Goal: Task Accomplishment & Management: Use online tool/utility

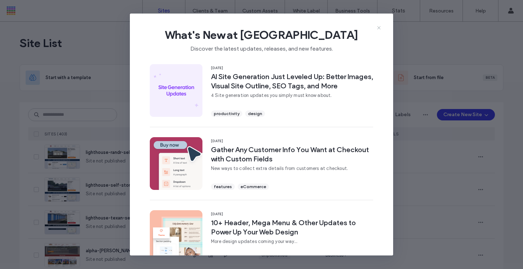
click at [379, 27] on icon at bounding box center [379, 28] width 6 height 6
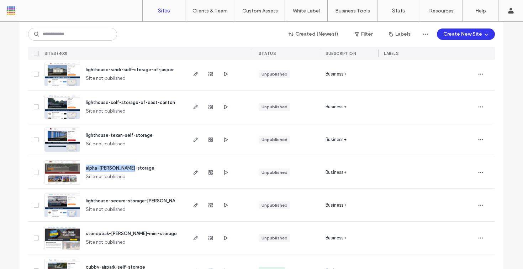
scroll to position [87, 0]
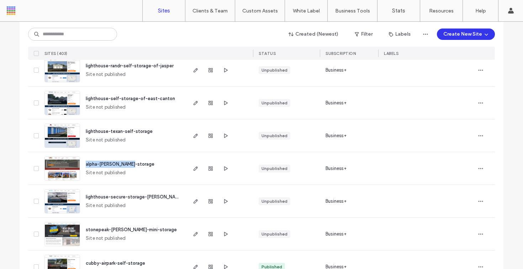
click at [144, 195] on span "lighthouse-secure-storage-west-monroe" at bounding box center [158, 196] width 145 height 5
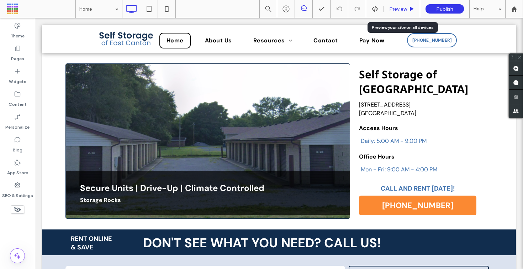
click at [402, 10] on span "Preview" at bounding box center [399, 9] width 18 height 6
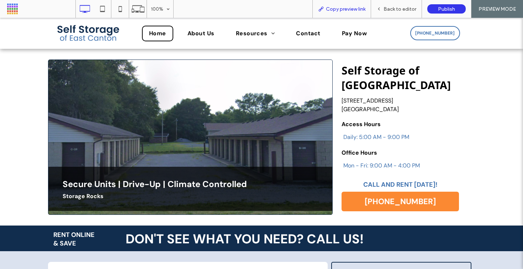
click at [360, 9] on span "Copy preview link" at bounding box center [346, 9] width 40 height 6
click at [385, 4] on div "Back to editor" at bounding box center [396, 9] width 51 height 18
click at [385, 10] on div "Back to editor" at bounding box center [396, 9] width 51 height 6
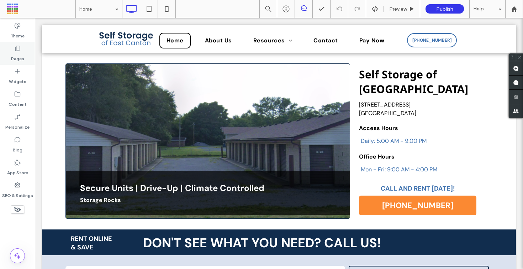
click at [23, 58] on label "Pages" at bounding box center [17, 57] width 13 height 10
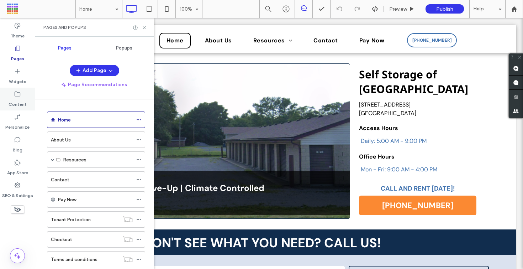
click at [21, 90] on div "Content" at bounding box center [17, 99] width 35 height 23
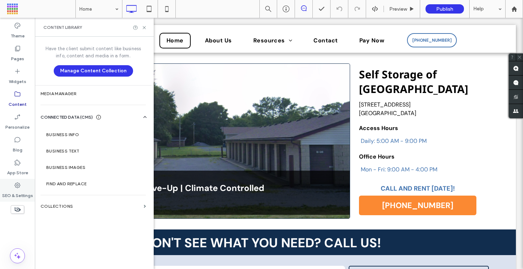
click at [21, 182] on icon at bounding box center [17, 185] width 7 height 7
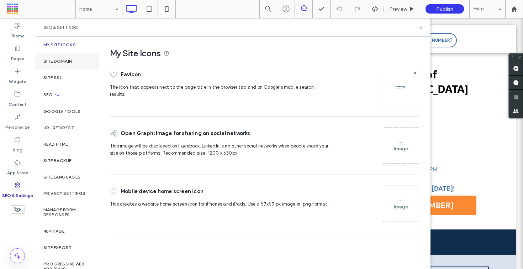
click at [66, 67] on div "Site Domain" at bounding box center [67, 61] width 64 height 16
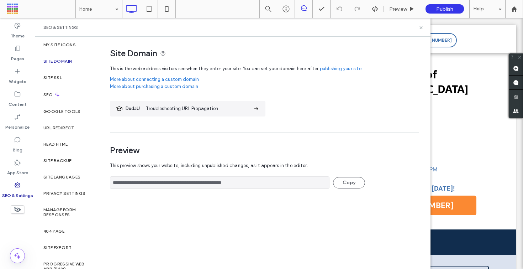
click at [414, 89] on link "More about purchasing a custom domain" at bounding box center [264, 88] width 309 height 11
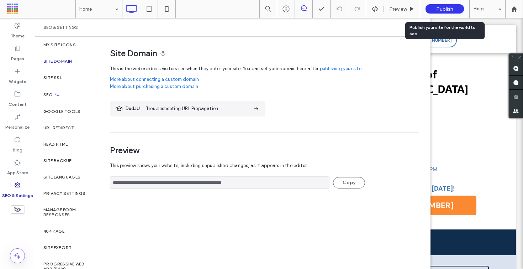
click at [455, 9] on div "Publish" at bounding box center [445, 8] width 38 height 9
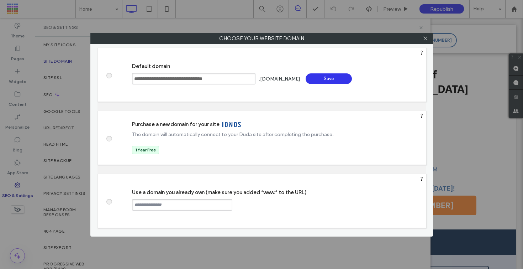
click at [326, 79] on div "Save" at bounding box center [329, 78] width 46 height 11
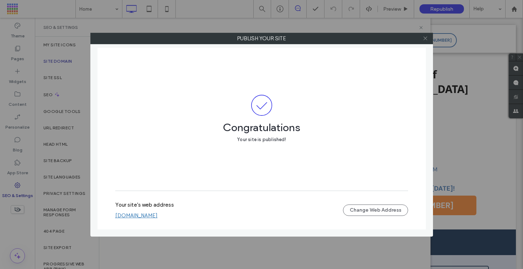
click at [424, 40] on use at bounding box center [426, 39] width 4 height 4
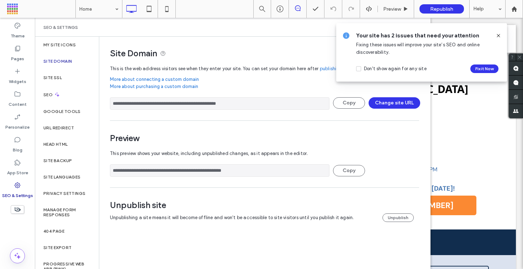
click at [499, 33] on icon at bounding box center [499, 36] width 6 height 6
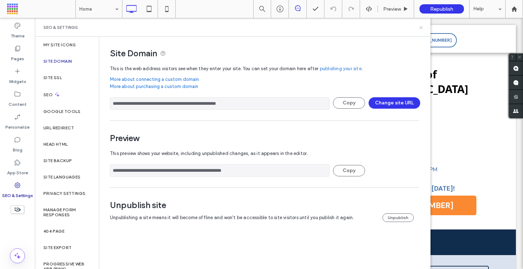
click at [422, 28] on use at bounding box center [421, 27] width 3 height 3
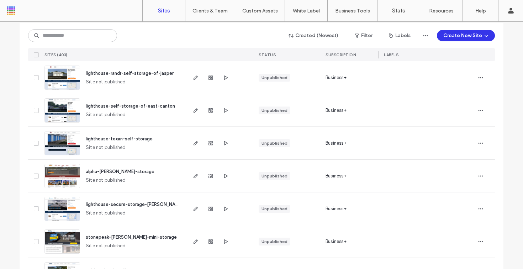
scroll to position [94, 0]
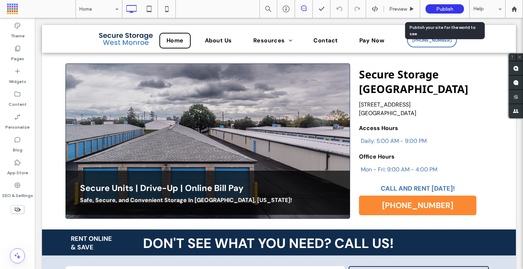
click at [453, 10] on span "Publish" at bounding box center [445, 9] width 17 height 6
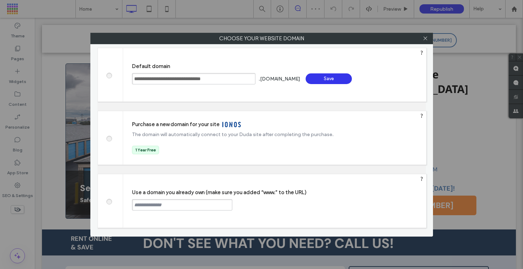
click at [349, 80] on div "Save" at bounding box center [329, 78] width 46 height 11
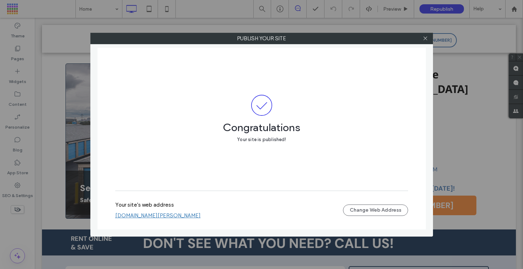
click at [431, 37] on div at bounding box center [426, 38] width 11 height 11
click at [426, 38] on icon at bounding box center [425, 38] width 5 height 5
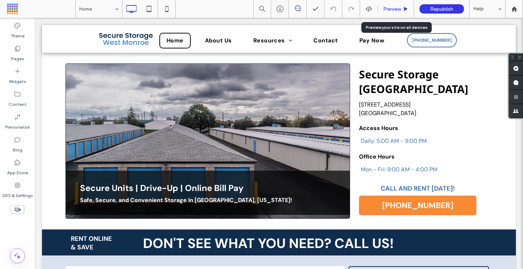
click at [398, 13] on div "Preview" at bounding box center [396, 9] width 36 height 18
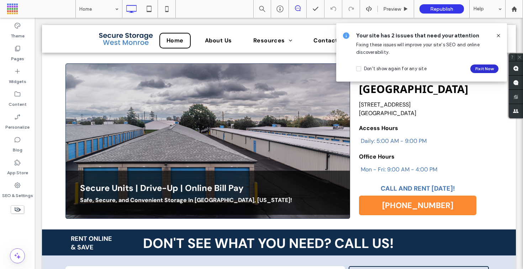
click at [494, 67] on button "Fix it Now" at bounding box center [485, 68] width 28 height 9
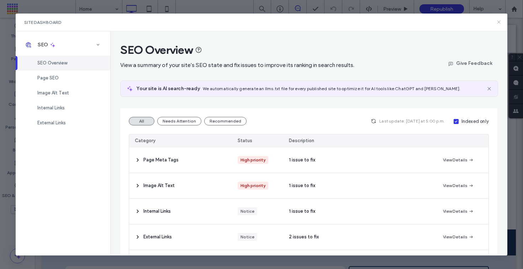
click at [500, 21] on use at bounding box center [498, 22] width 3 height 3
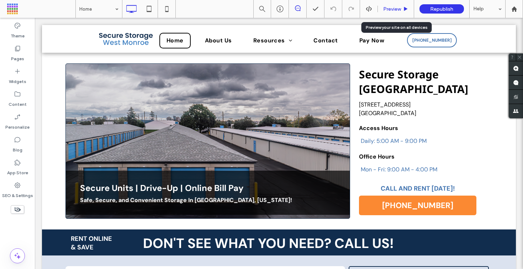
click at [386, 7] on span "Preview" at bounding box center [393, 9] width 18 height 6
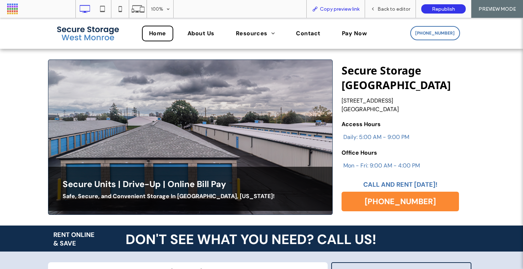
click at [335, 15] on div "Copy preview link" at bounding box center [336, 9] width 59 height 18
